Goal: Information Seeking & Learning: Find specific fact

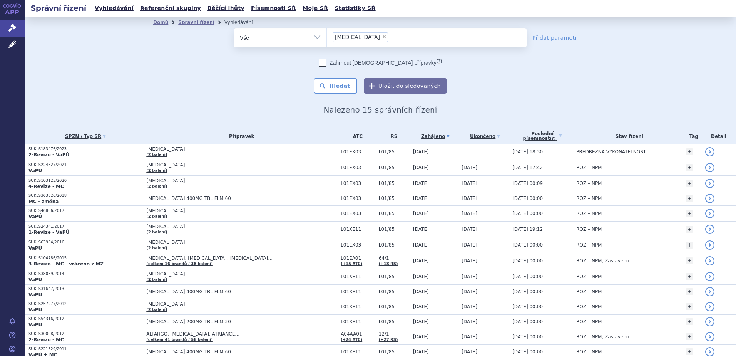
click at [382, 37] on span "×" at bounding box center [384, 36] width 5 height 5
click at [327, 37] on select "pazopanib" at bounding box center [326, 37] width 0 height 19
select select
click at [360, 38] on ul at bounding box center [427, 36] width 200 height 16
click at [327, 38] on select "pazopanib" at bounding box center [326, 37] width 0 height 19
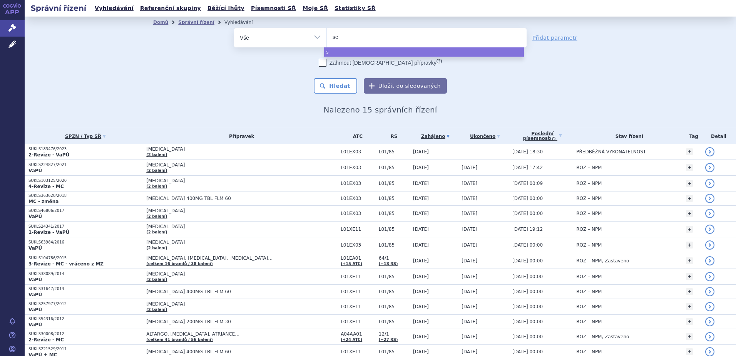
type input "sce"
type input "scembl"
type input "scemblix"
select select "scemblix"
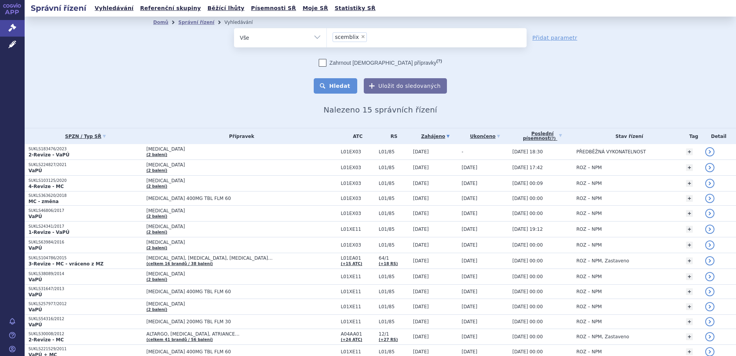
click at [322, 91] on button "Hledat" at bounding box center [335, 85] width 43 height 15
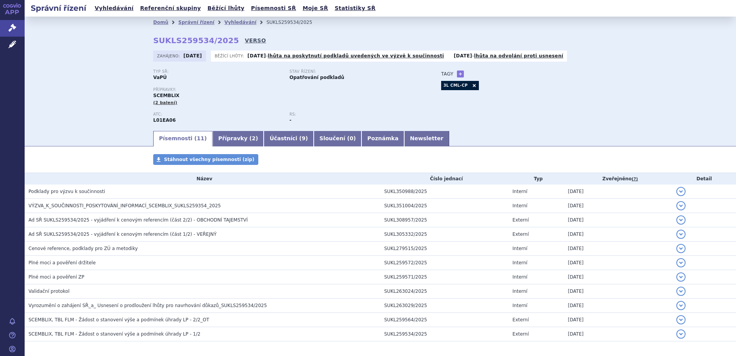
click at [245, 42] on link "VERSO" at bounding box center [255, 41] width 21 height 8
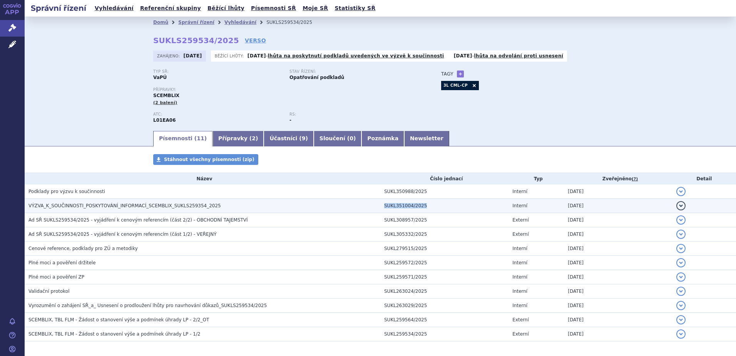
drag, startPoint x: 381, startPoint y: 207, endPoint x: 417, endPoint y: 205, distance: 36.2
click at [417, 205] on td "SUKL351004/2025" at bounding box center [444, 206] width 128 height 14
copy td "SUKL351004/2025"
